Goal: Check status: Check status

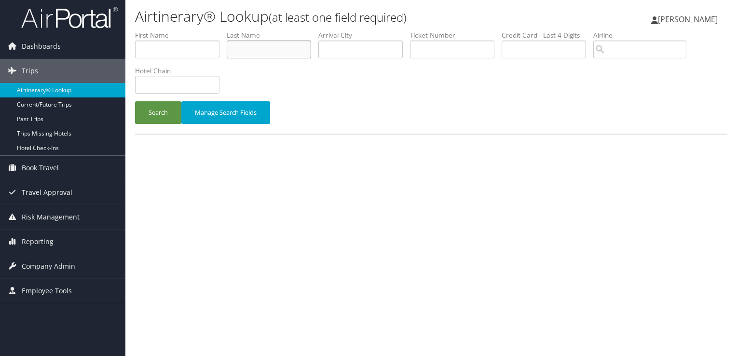
click at [278, 55] on input "text" at bounding box center [269, 50] width 84 height 18
click at [135, 101] on button "Search" at bounding box center [158, 112] width 46 height 23
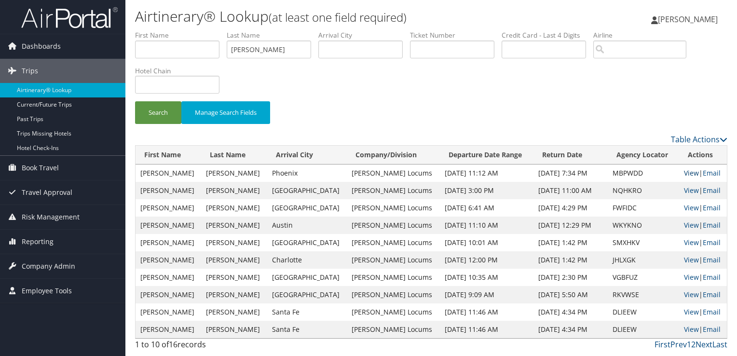
click at [685, 175] on link "View" at bounding box center [691, 172] width 15 height 9
drag, startPoint x: 254, startPoint y: 52, endPoint x: 192, endPoint y: 47, distance: 61.4
click at [192, 30] on ul "First Name Last Name cihlar Departure City Arrival City Company/Division Airpor…" at bounding box center [431, 30] width 592 height 0
click at [135, 101] on button "Search" at bounding box center [158, 112] width 46 height 23
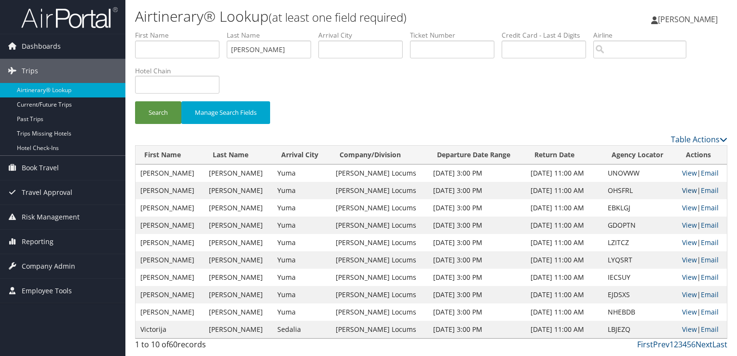
click at [682, 188] on link "View" at bounding box center [689, 190] width 15 height 9
click at [246, 49] on input "smith" at bounding box center [269, 50] width 84 height 18
click at [135, 101] on button "Search" at bounding box center [158, 112] width 46 height 23
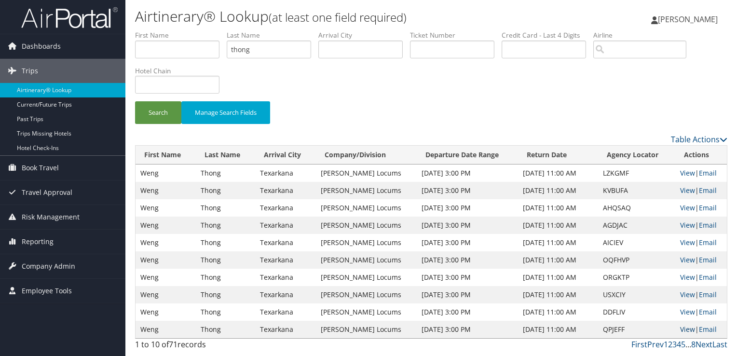
click at [687, 327] on link "View" at bounding box center [687, 329] width 15 height 9
drag, startPoint x: 258, startPoint y: 54, endPoint x: 215, endPoint y: 53, distance: 43.4
click at [215, 30] on ul "First Name Last Name thong Departure City Arrival City Company/Division Airport…" at bounding box center [431, 30] width 592 height 0
click at [135, 101] on button "Search" at bounding box center [158, 112] width 46 height 23
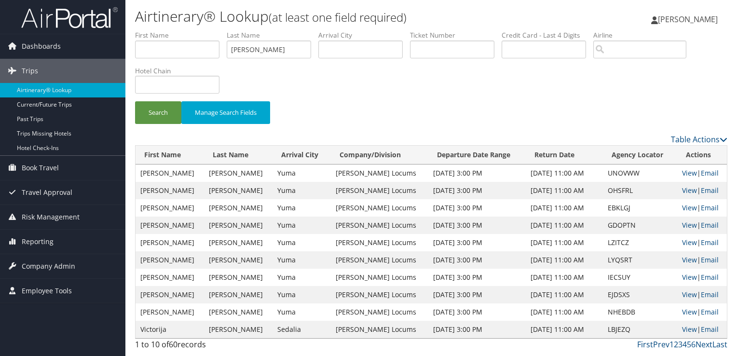
click at [459, 59] on li "Ticket Number" at bounding box center [456, 47] width 92 height 35
click at [372, 83] on div "Search Manage Search Fields" at bounding box center [431, 81] width 607 height 103
click at [687, 187] on link "View" at bounding box center [689, 190] width 15 height 9
click at [234, 45] on input "smith" at bounding box center [269, 50] width 84 height 18
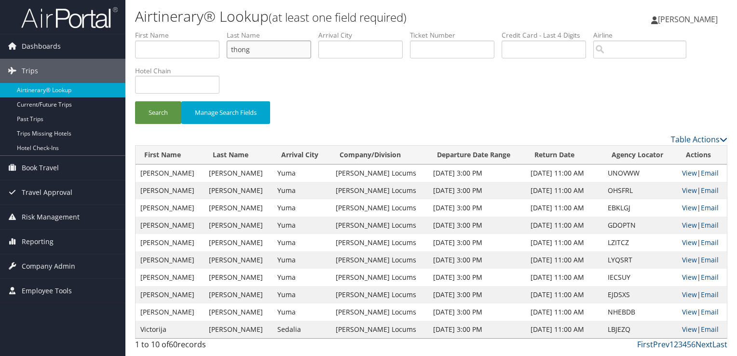
type input "thong"
click at [135, 101] on button "Search" at bounding box center [158, 112] width 46 height 23
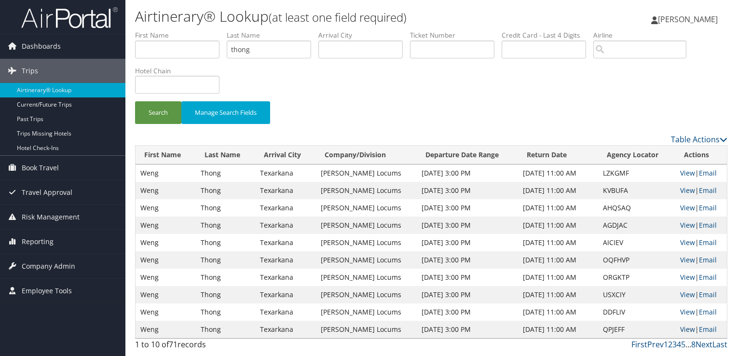
click at [686, 329] on link "View" at bounding box center [687, 329] width 15 height 9
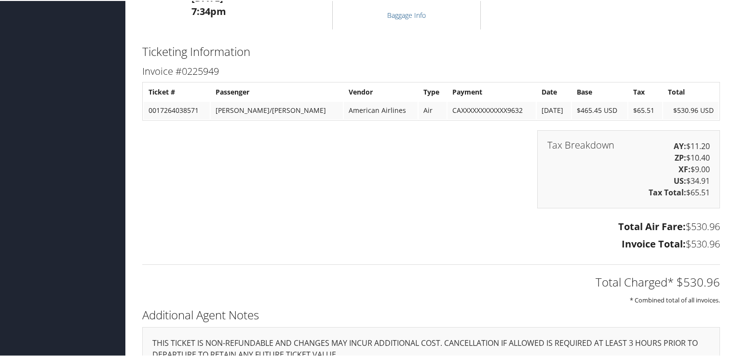
scroll to position [1213, 0]
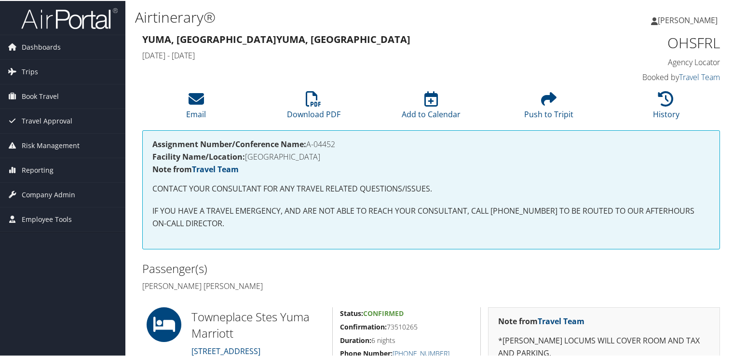
scroll to position [96, 0]
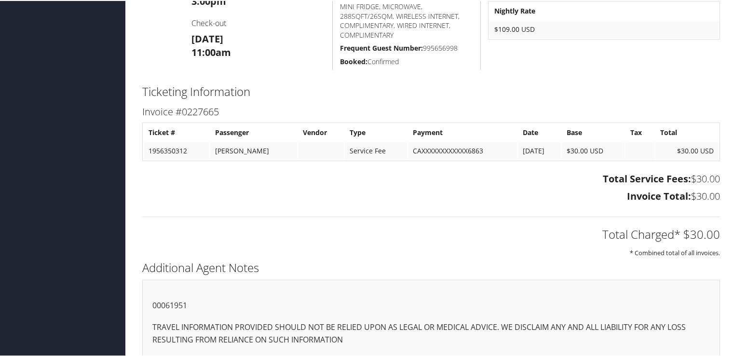
scroll to position [441, 0]
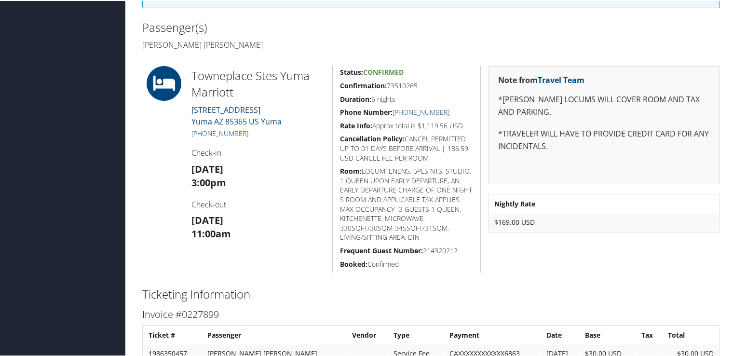
scroll to position [193, 0]
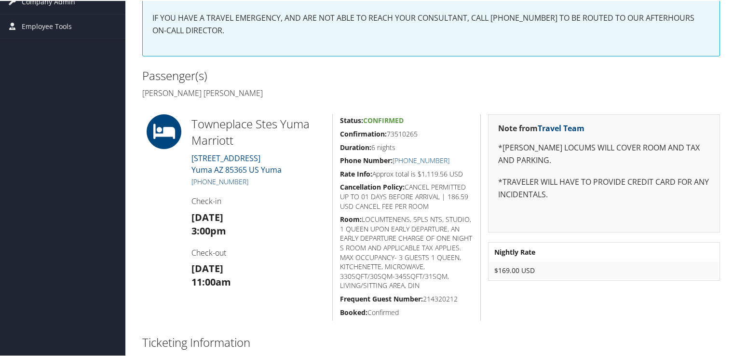
click at [233, 178] on link "[PHONE_NUMBER]" at bounding box center [219, 180] width 57 height 9
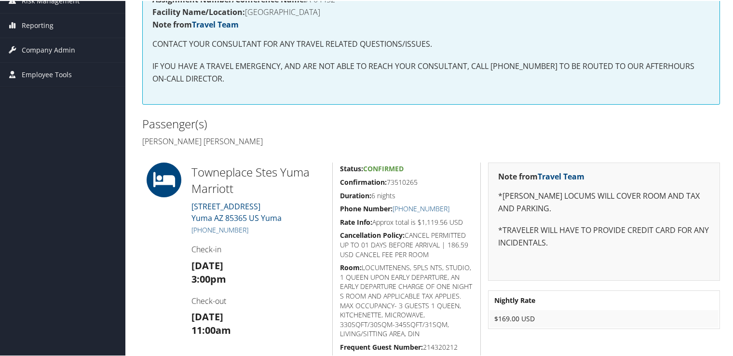
click at [352, 128] on h2 "Passenger(s)" at bounding box center [283, 123] width 282 height 16
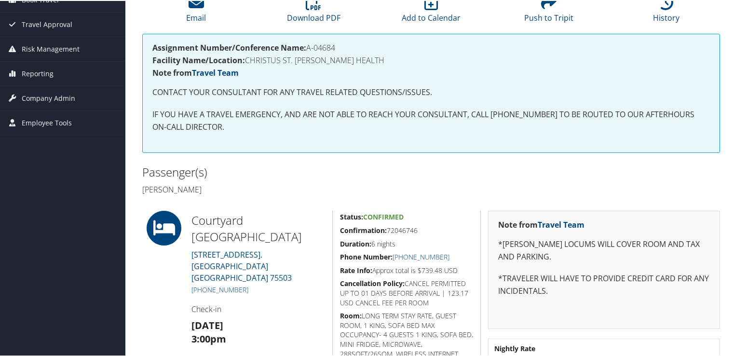
scroll to position [145, 0]
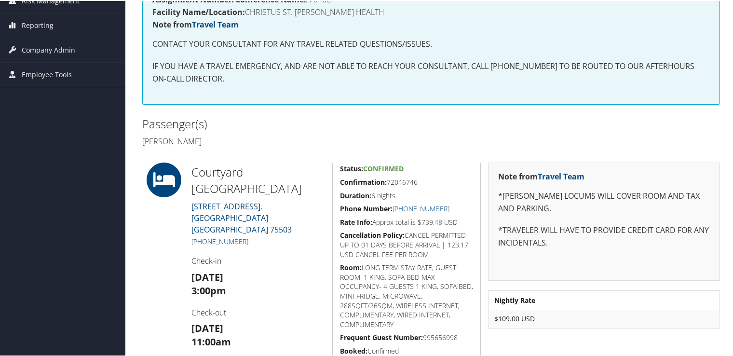
click at [238, 236] on link "[PHONE_NUMBER]" at bounding box center [219, 240] width 57 height 9
